Goal: Transaction & Acquisition: Purchase product/service

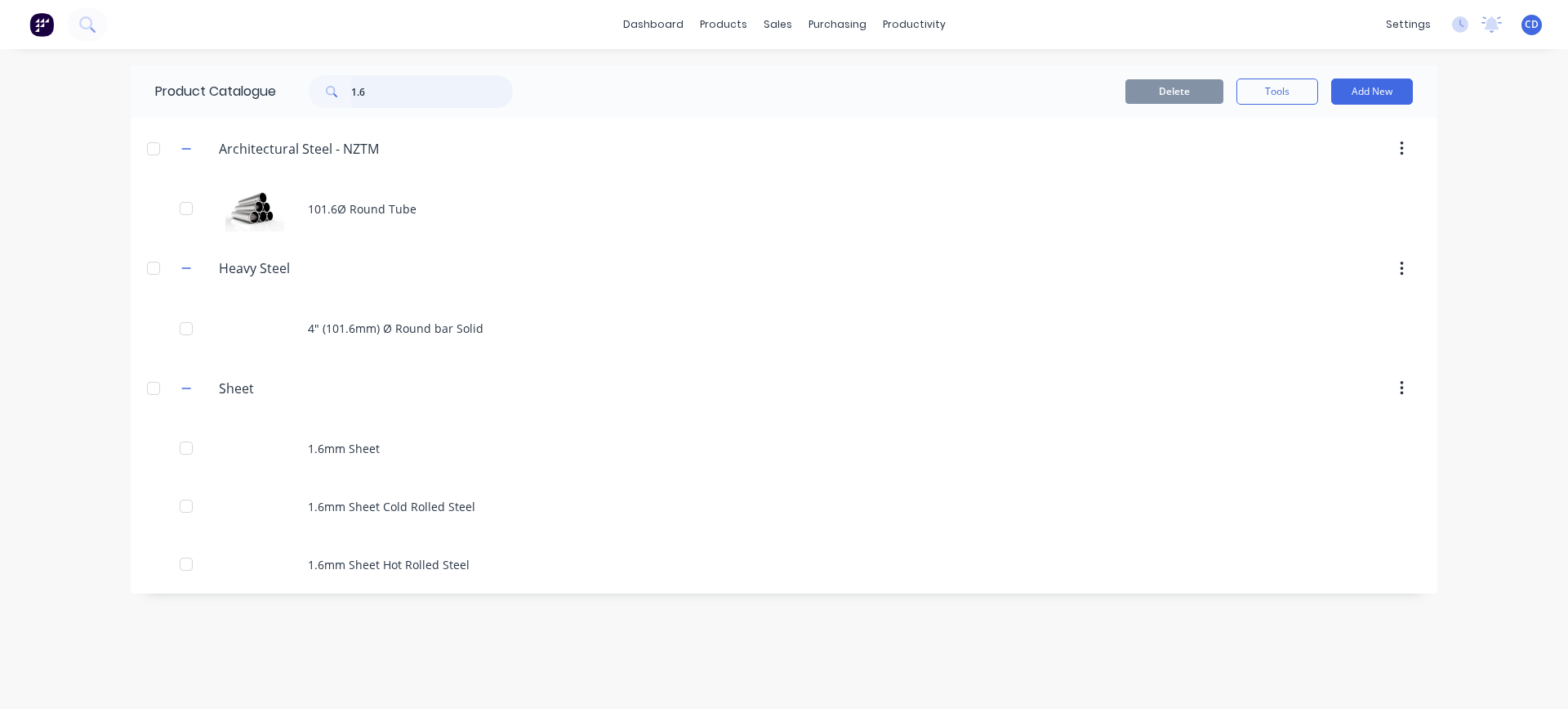
click at [387, 90] on input "1.6" at bounding box center [431, 91] width 162 height 32
drag, startPoint x: 387, startPoint y: 90, endPoint x: 308, endPoint y: 95, distance: 79.2
click at [308, 95] on div "1.6" at bounding box center [402, 91] width 220 height 32
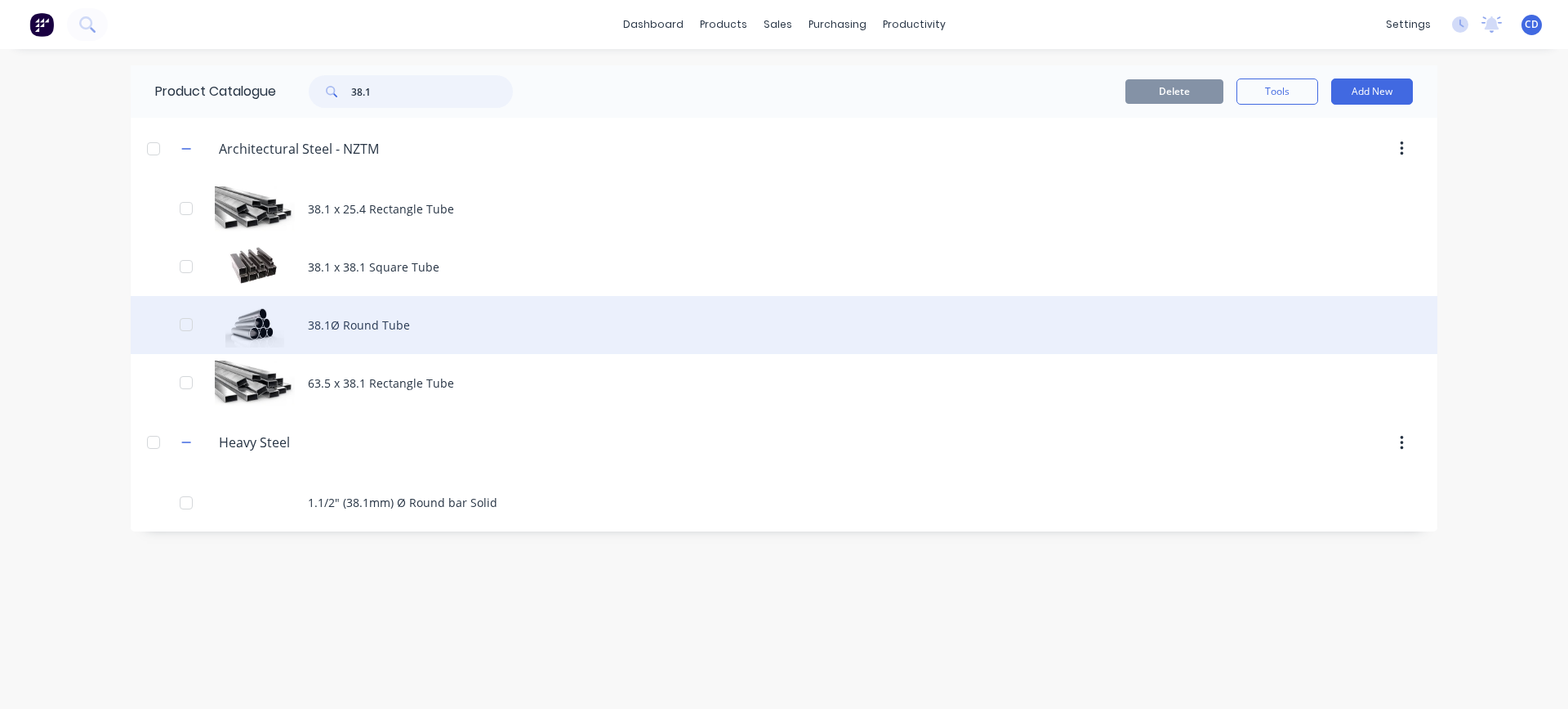
type input "38.1"
click at [361, 324] on div "38.1Ø Round Tube" at bounding box center [783, 325] width 1306 height 58
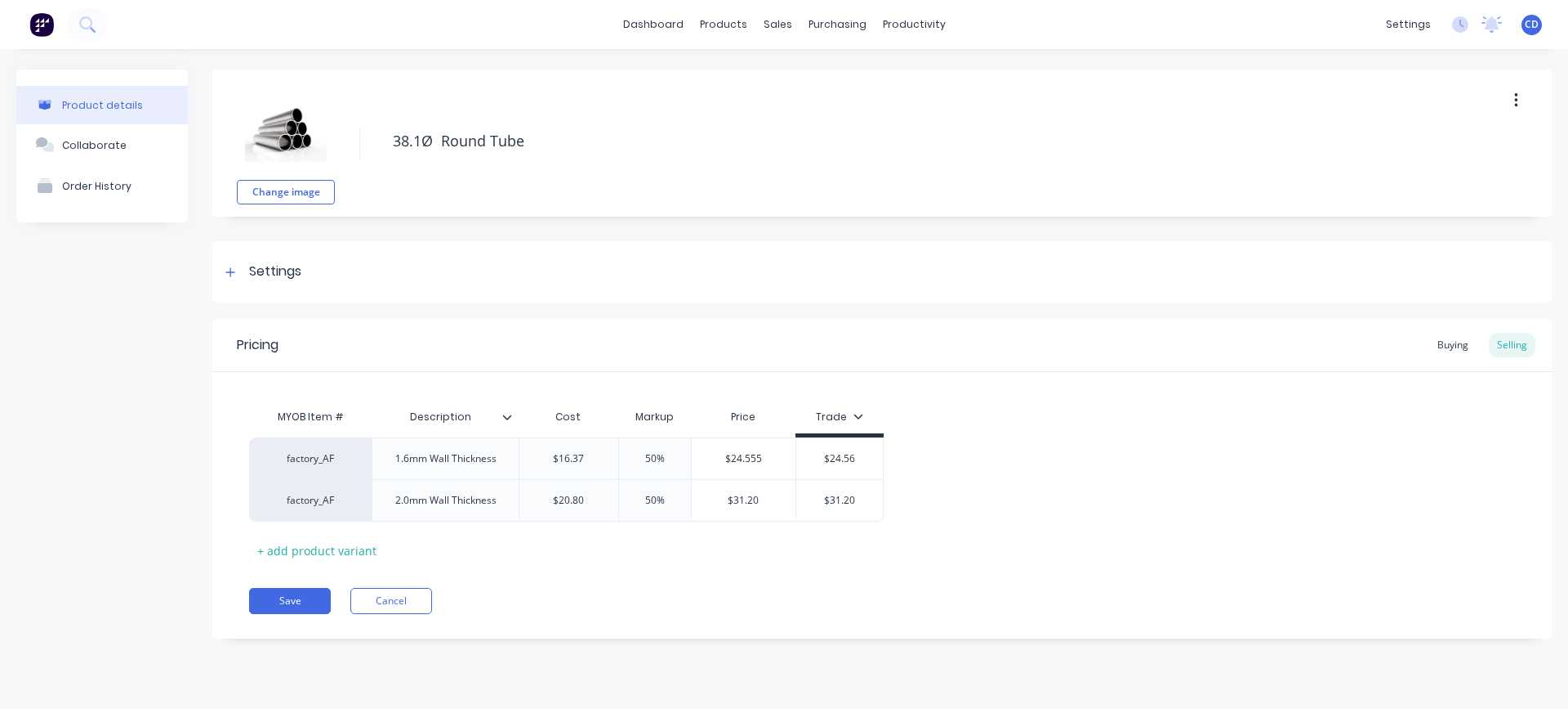
type textarea "x"
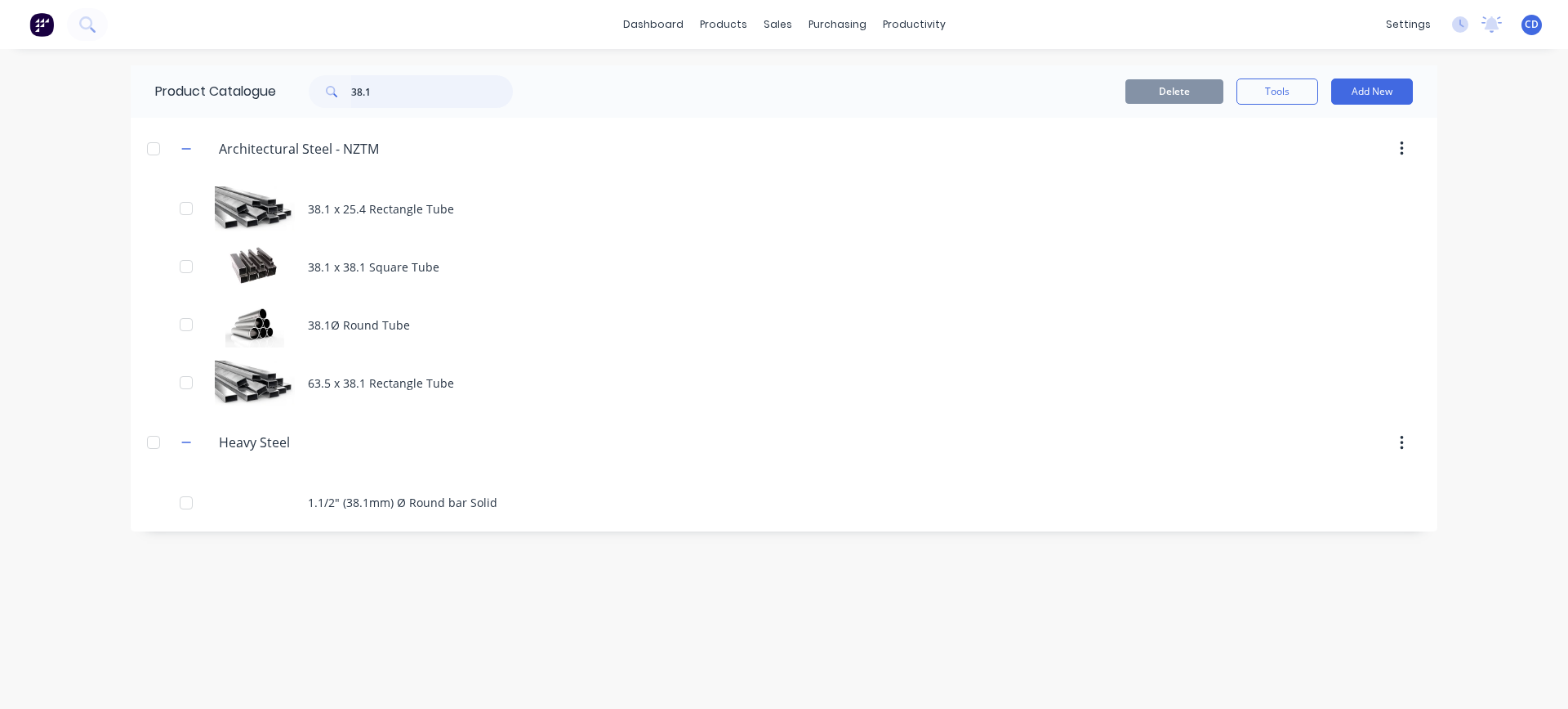
click at [380, 89] on input "38.1" at bounding box center [431, 91] width 162 height 32
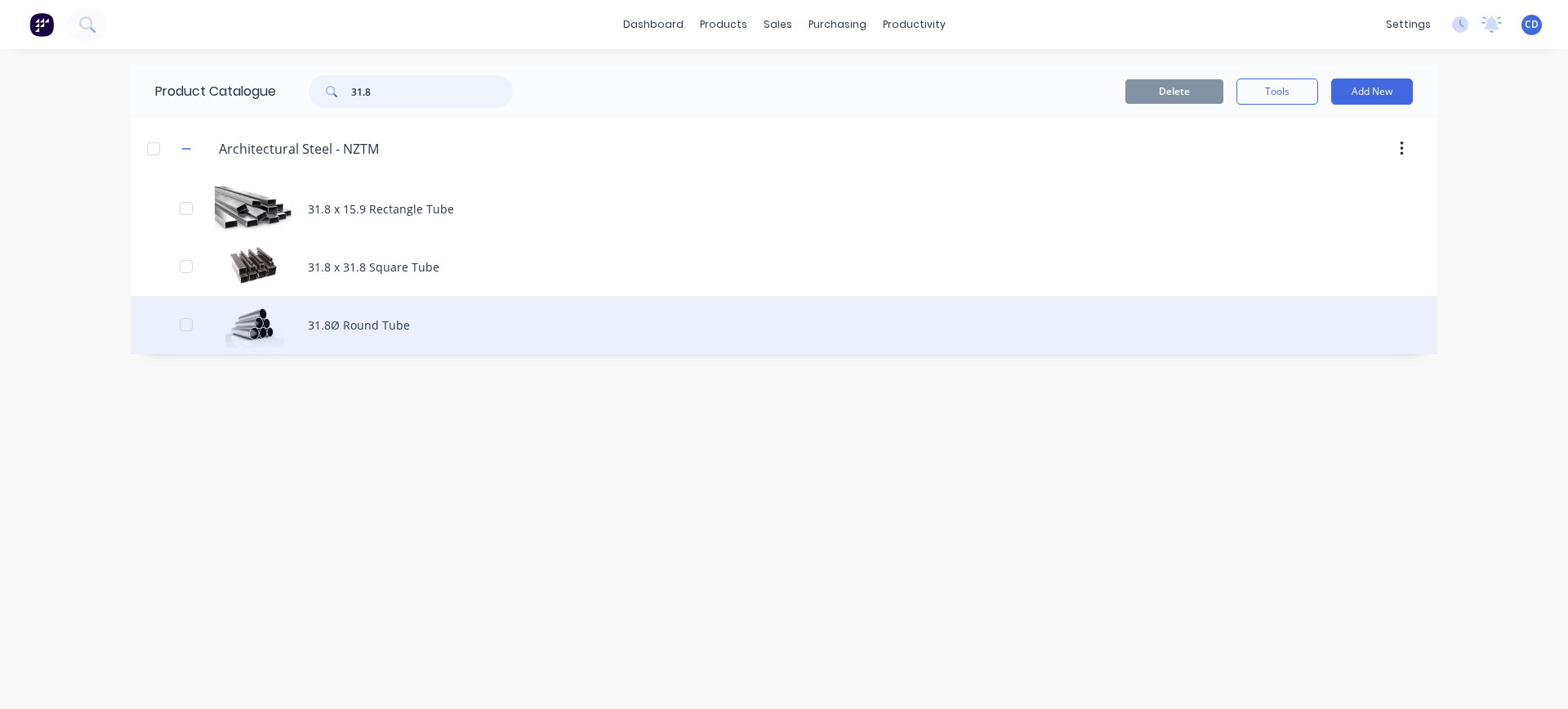
type input "31.8"
click at [373, 324] on div "31.8Ø Round Tube" at bounding box center [783, 325] width 1306 height 58
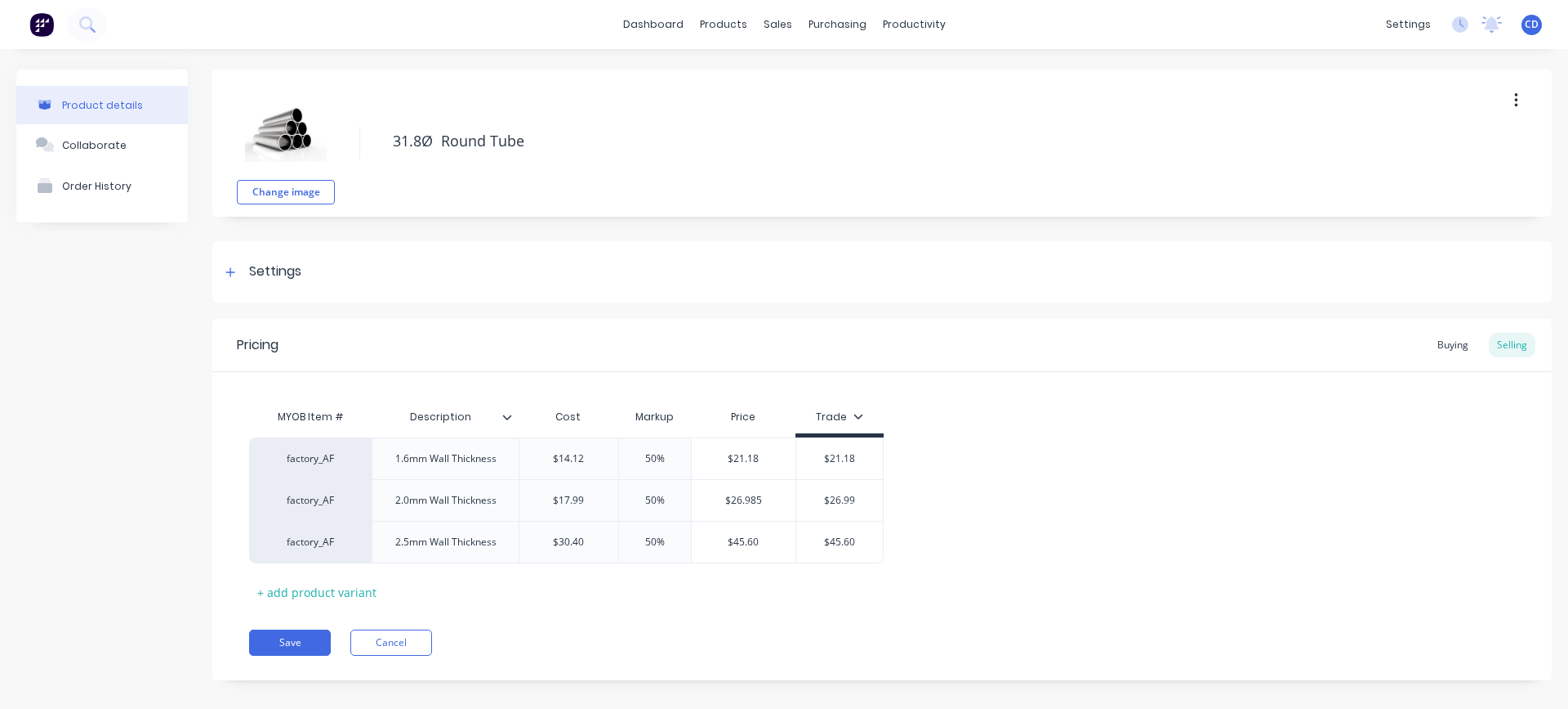
type textarea "x"
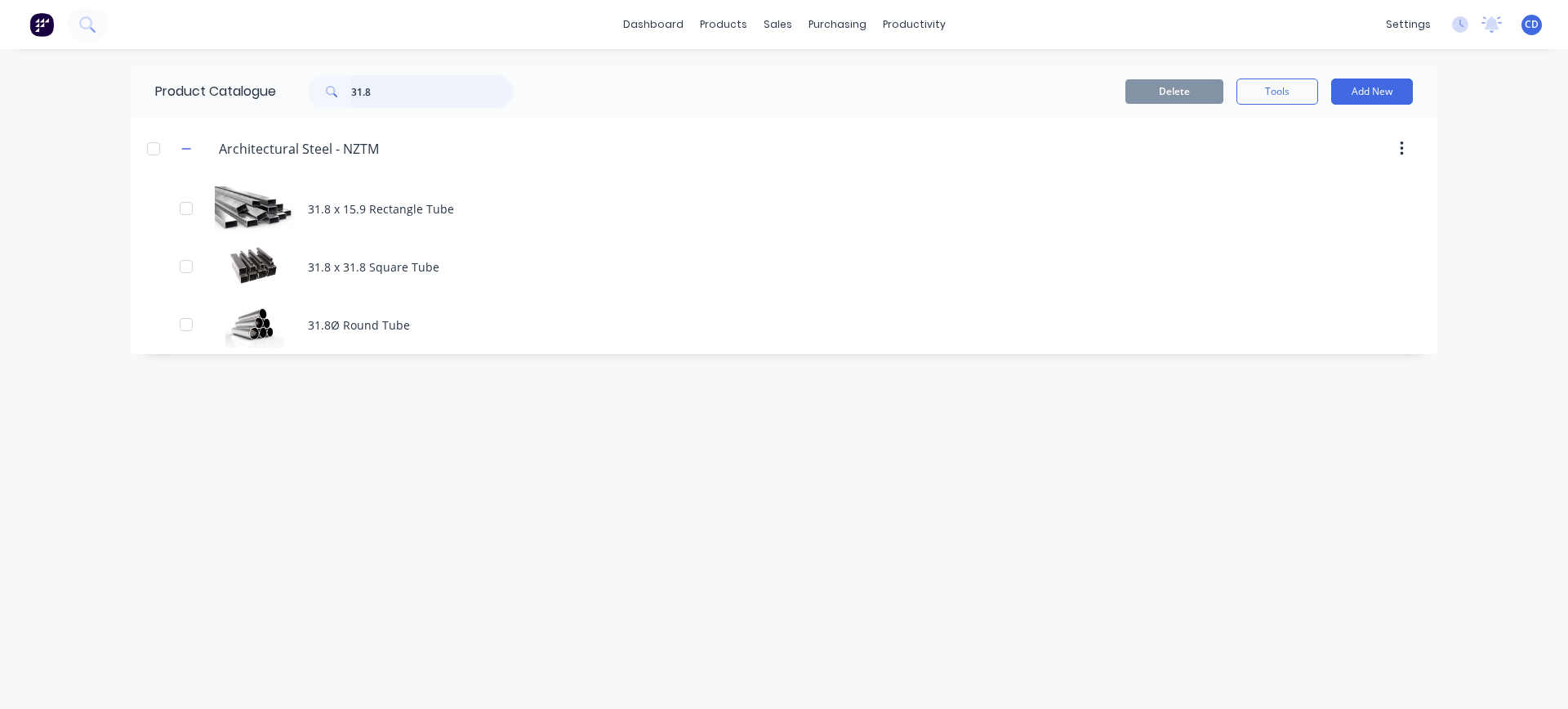
click at [389, 95] on input "31.8" at bounding box center [431, 91] width 162 height 32
type input "3"
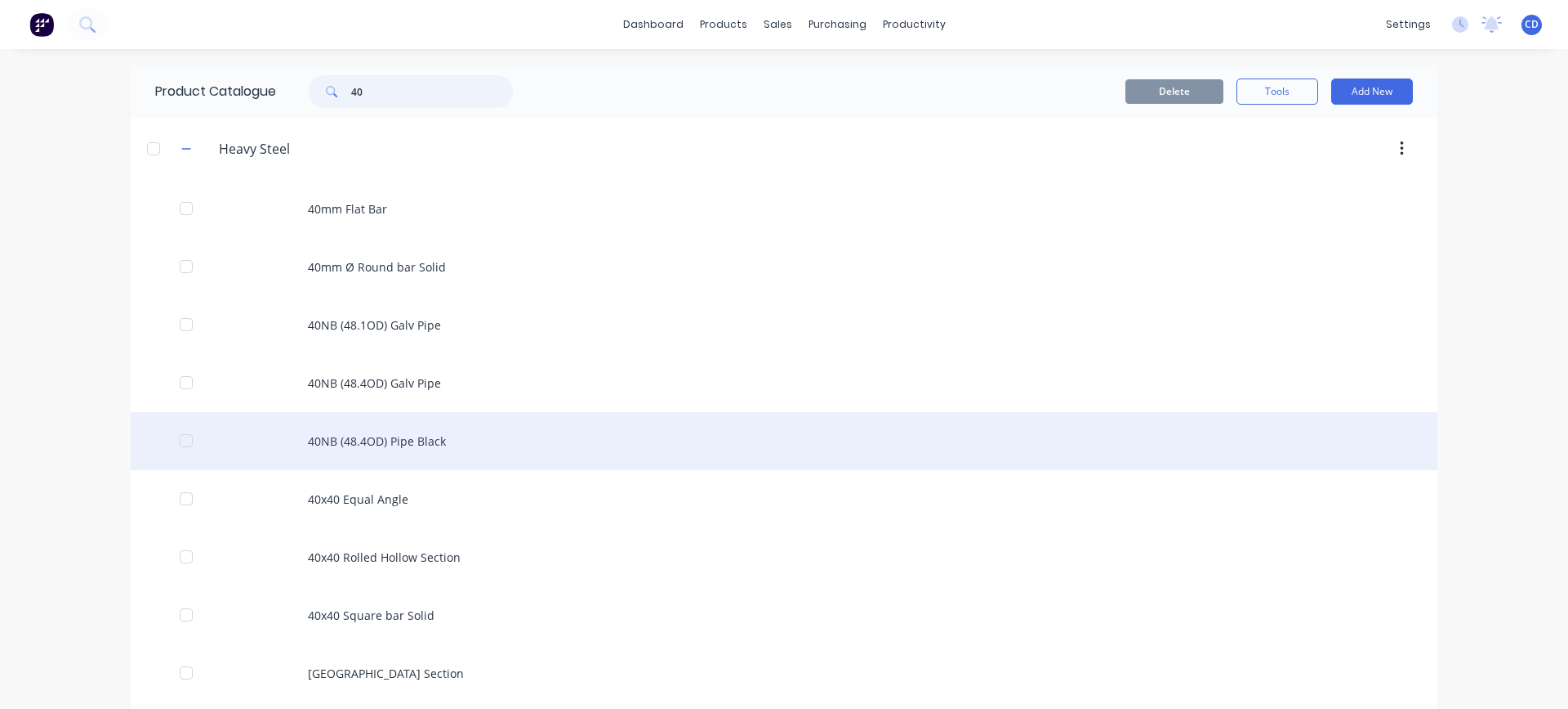
type input "40"
click at [391, 435] on div "40NB (48.4OD) Pipe Black" at bounding box center [783, 440] width 1306 height 58
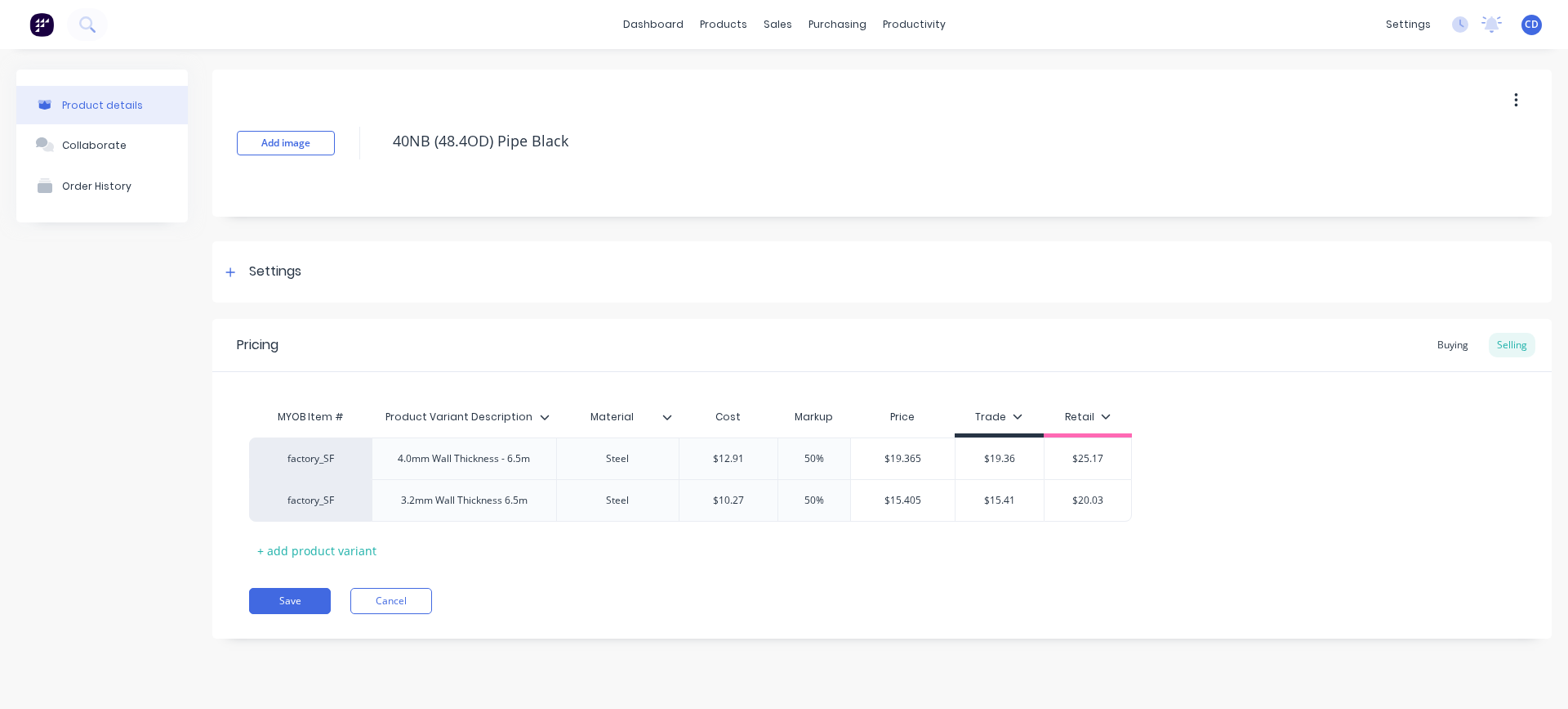
type textarea "x"
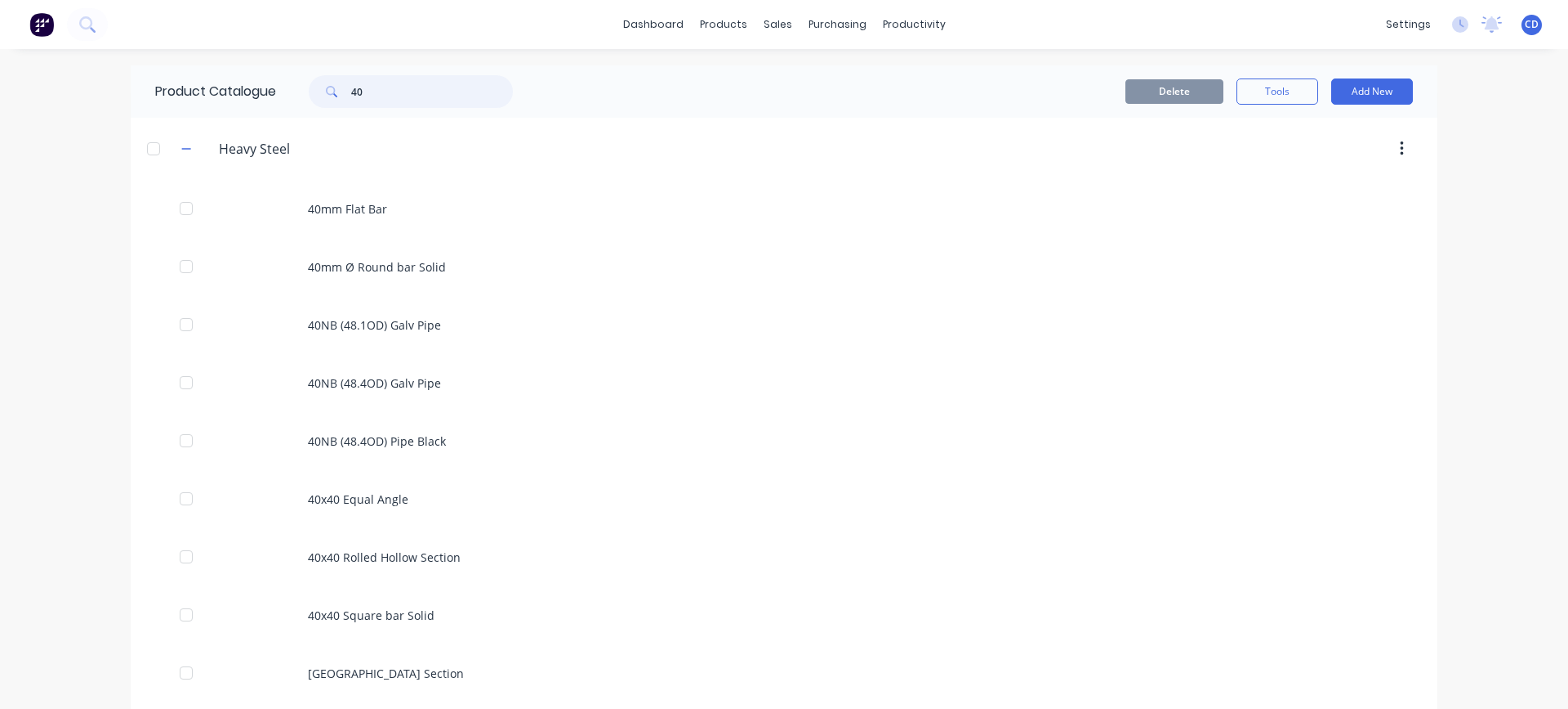
click at [390, 103] on input "40" at bounding box center [431, 91] width 162 height 32
type input "4"
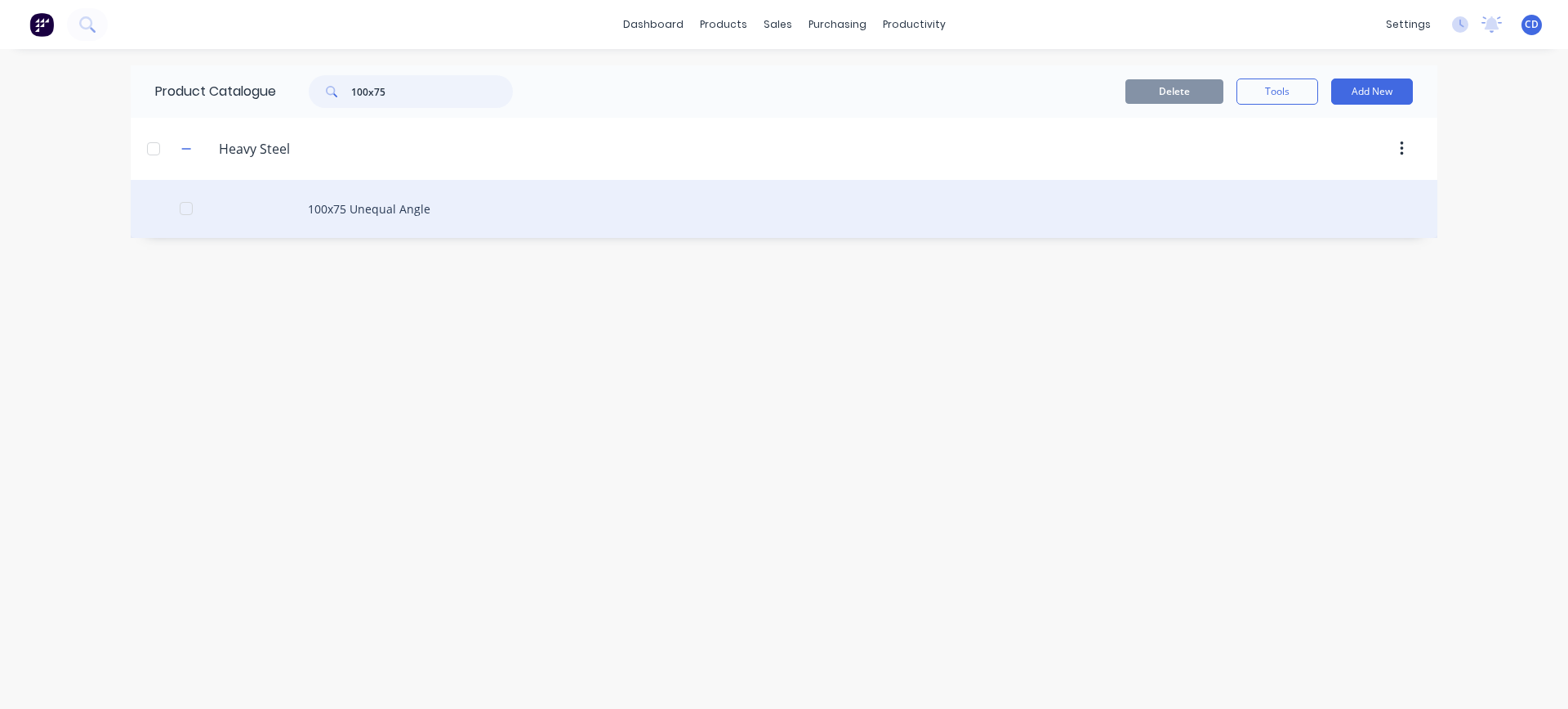
type input "100x75"
click at [391, 210] on div "100x75 Unequal Angle" at bounding box center [783, 208] width 1306 height 58
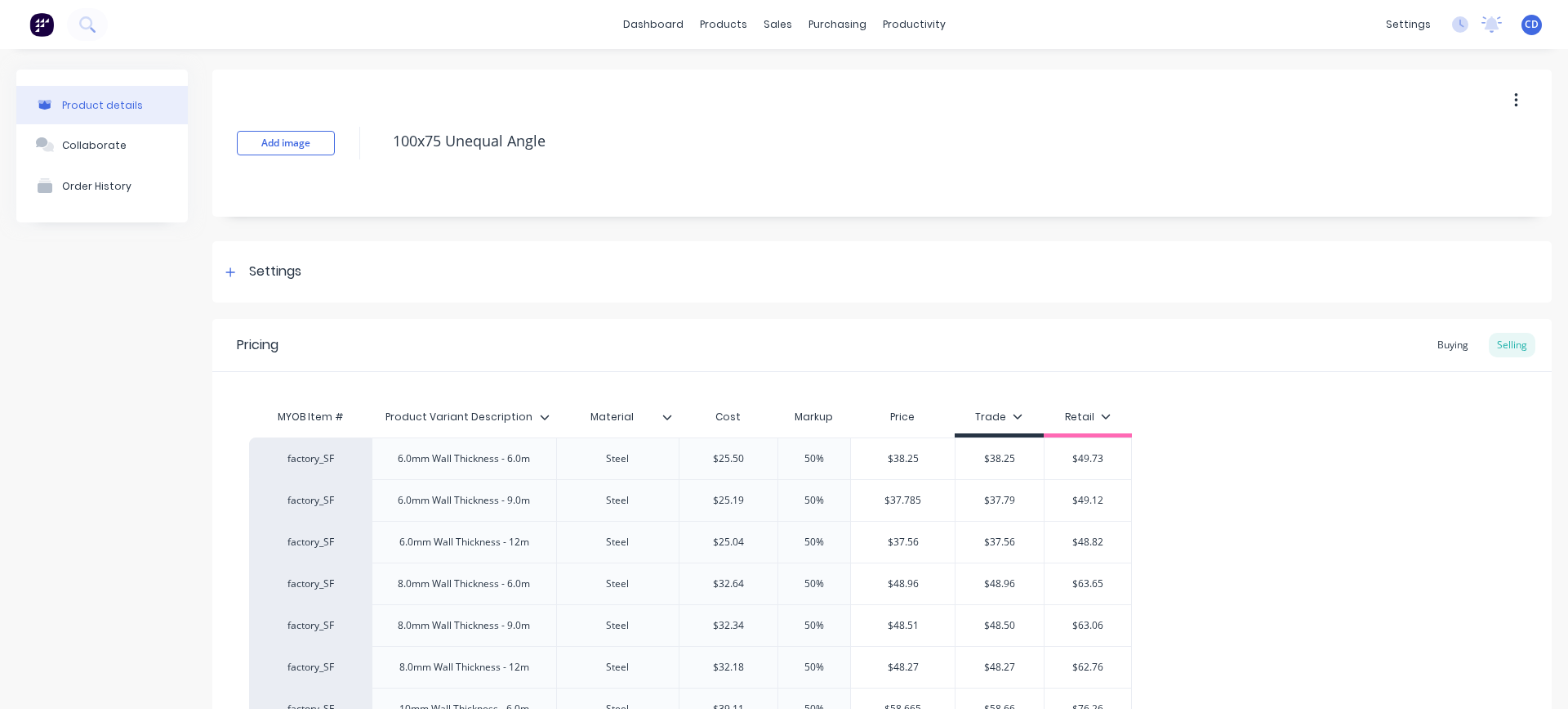
type textarea "x"
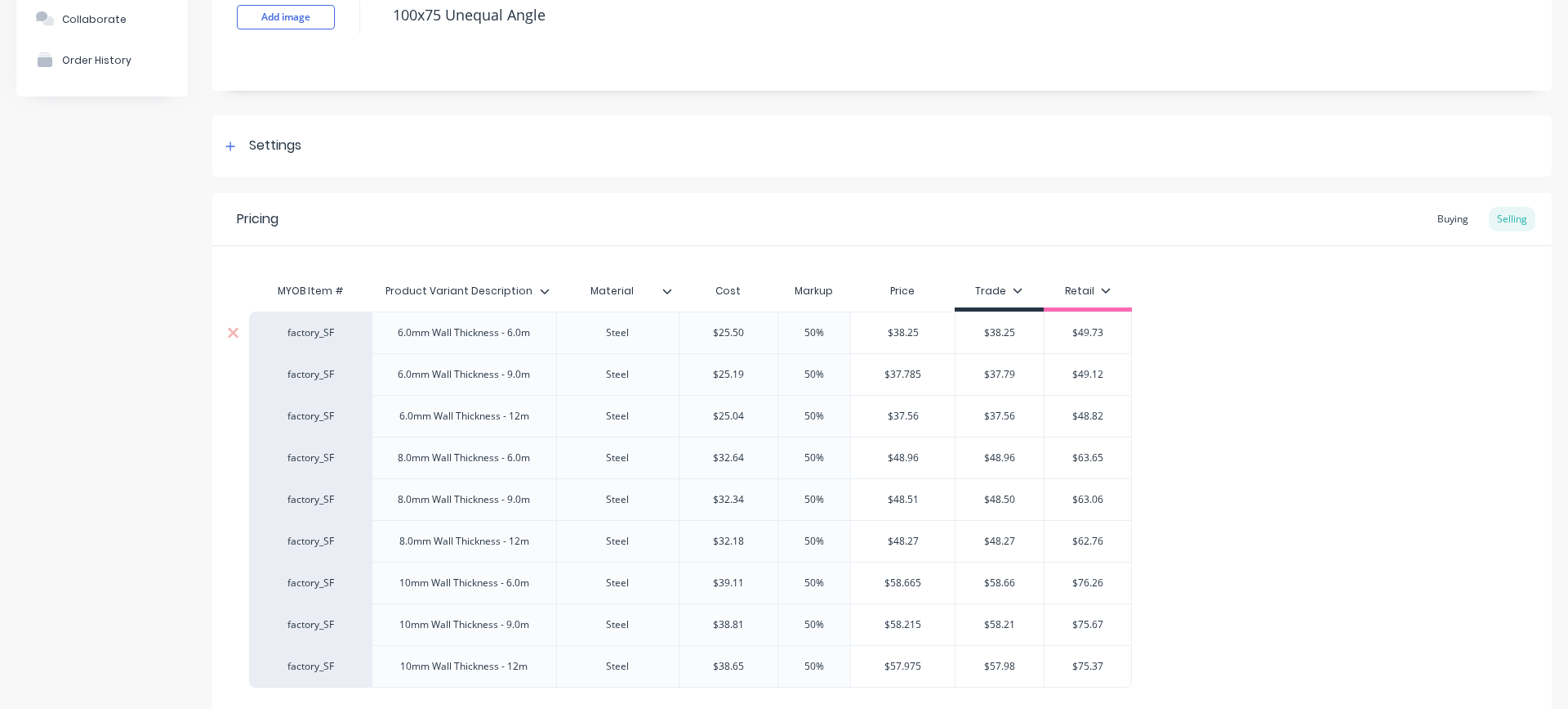
scroll to position [164, 0]
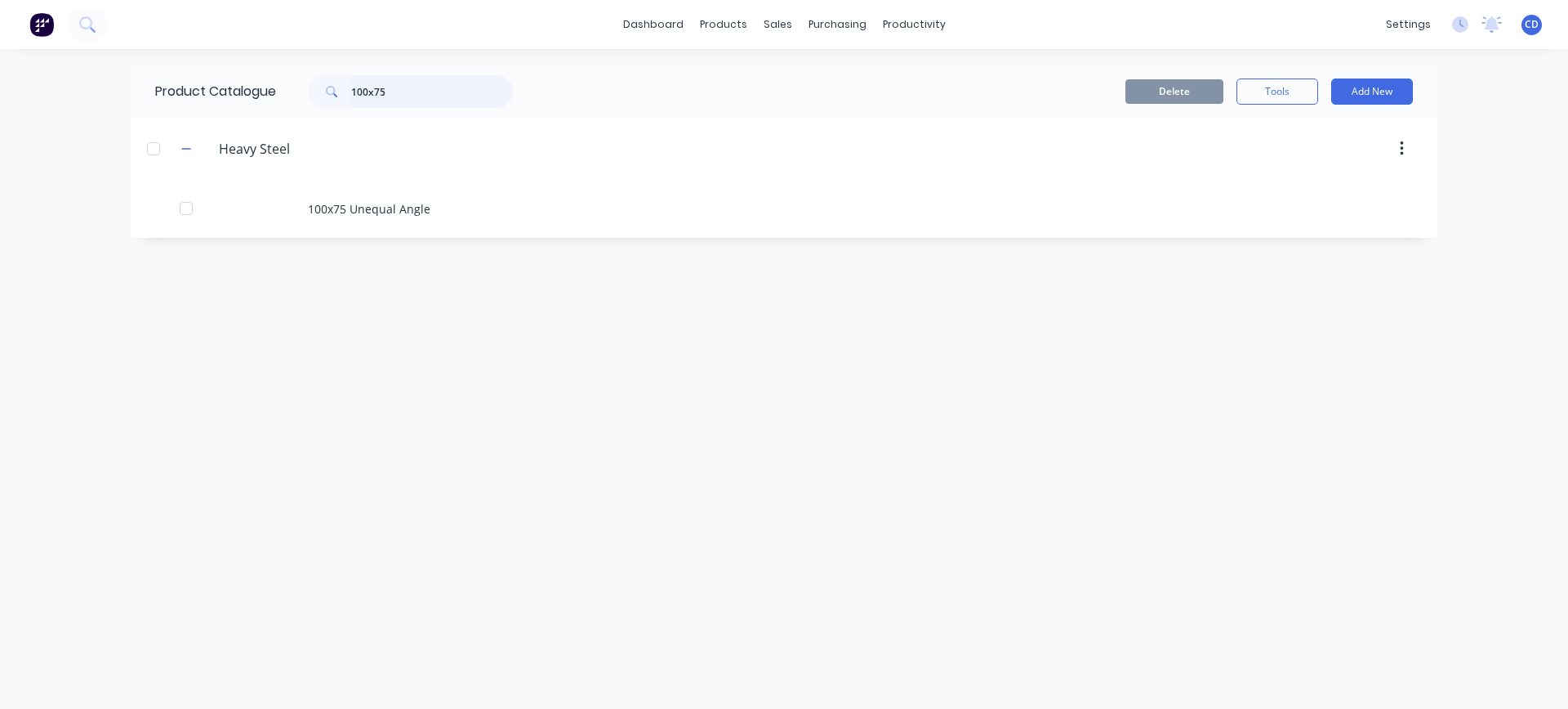
click at [402, 94] on input "100x75" at bounding box center [431, 91] width 162 height 32
type input "1"
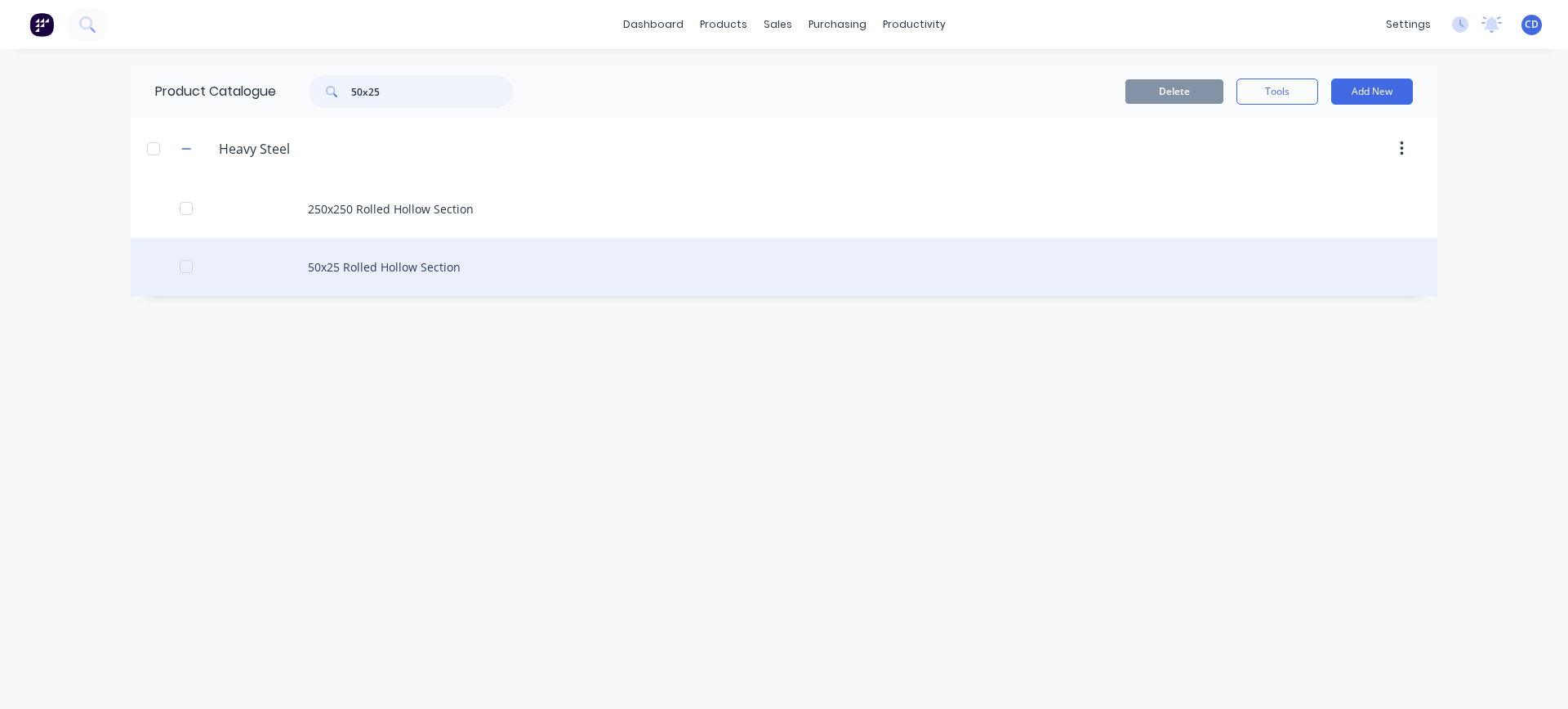
type input "50x25"
click at [401, 268] on div "50x25 Rolled Hollow Section" at bounding box center [783, 267] width 1306 height 58
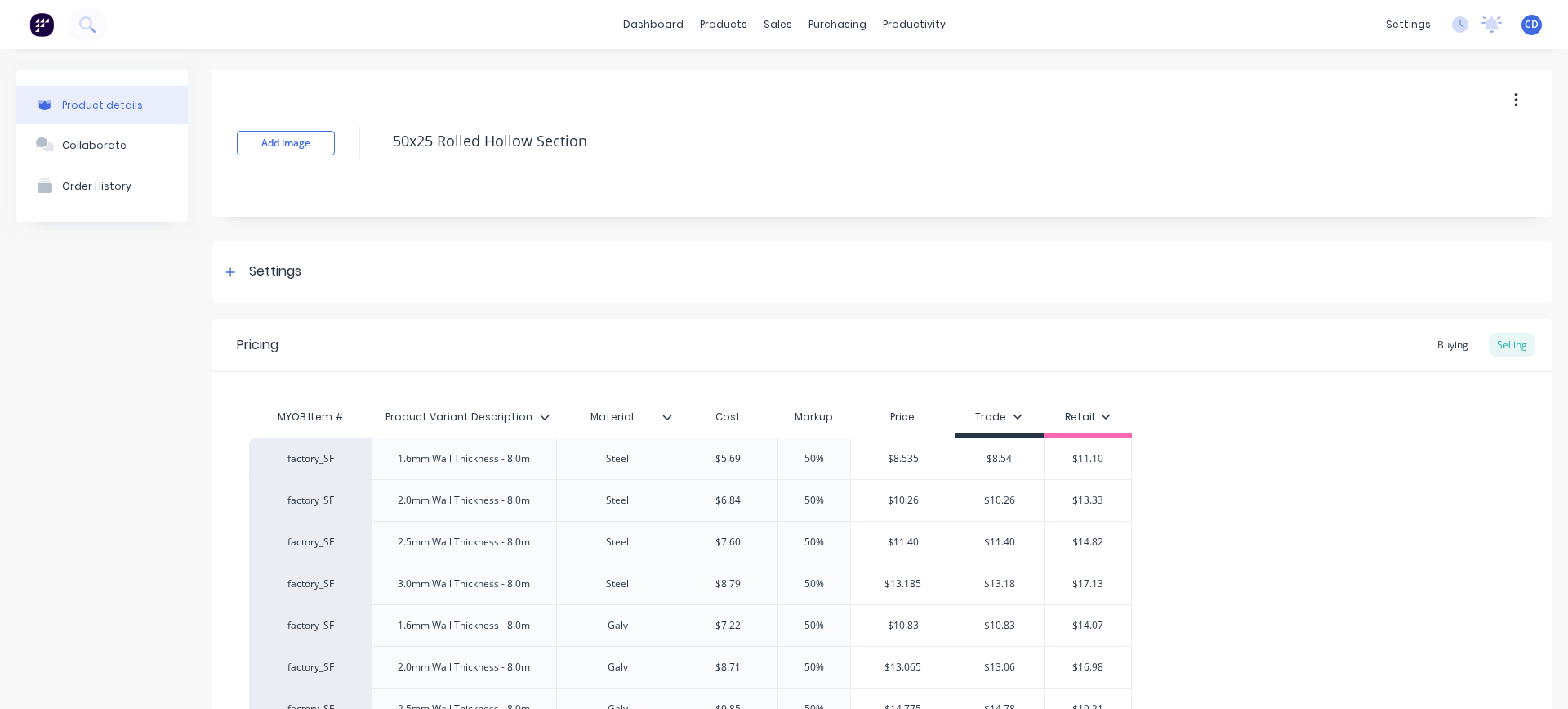
type textarea "x"
